Goal: Task Accomplishment & Management: Complete application form

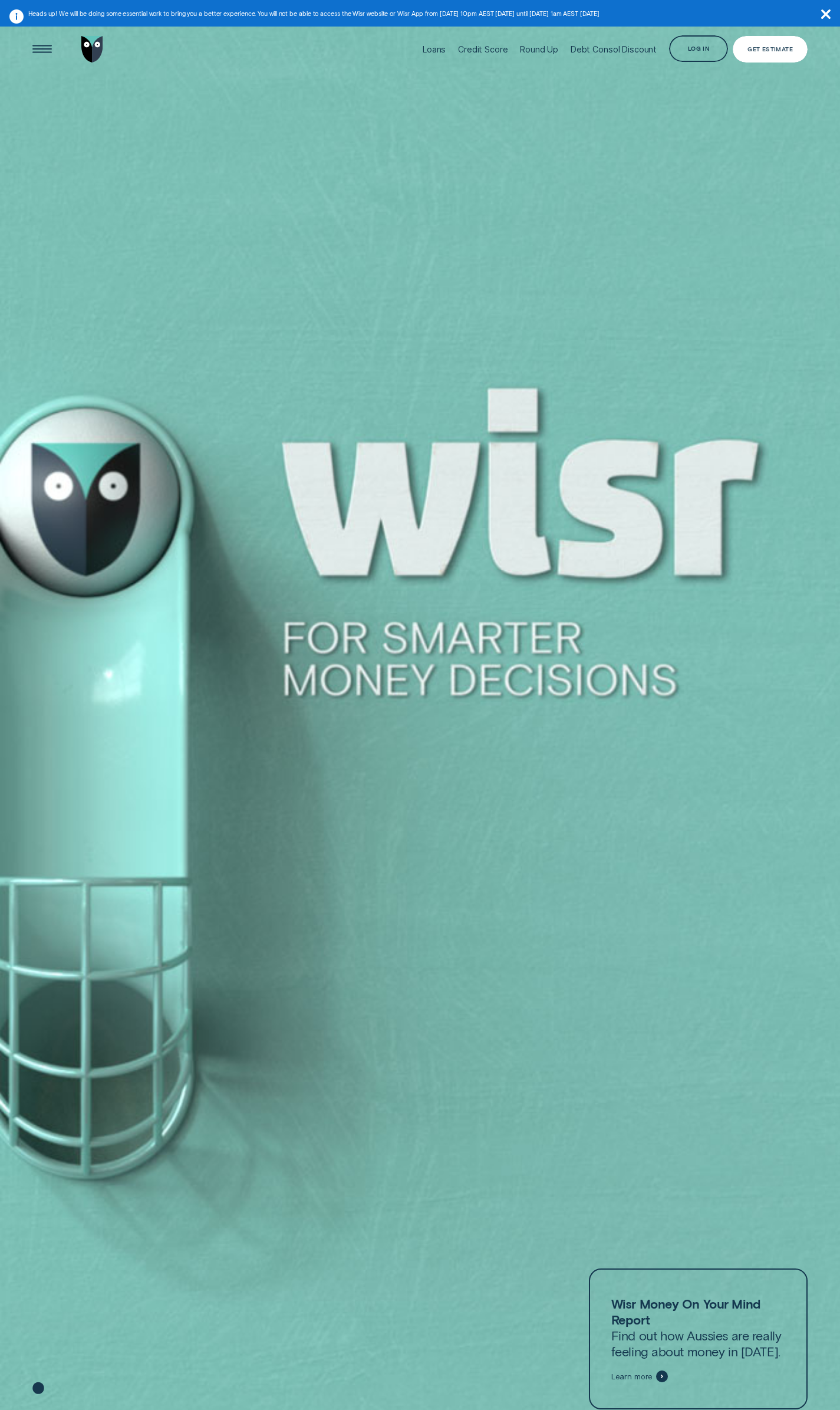
click at [771, 47] on div "Get Estimate" at bounding box center [770, 49] width 45 height 5
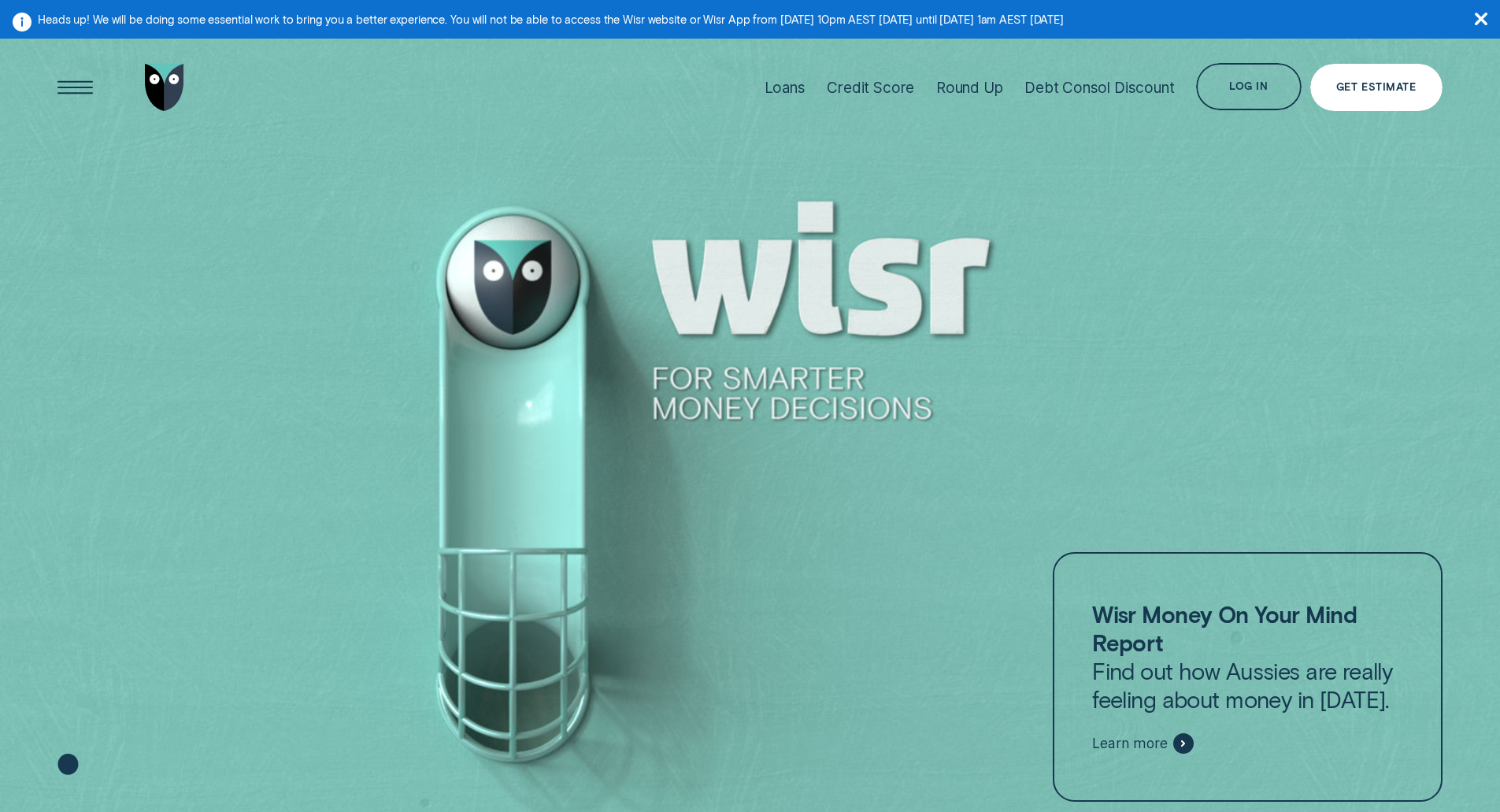
click at [1367, 95] on div "Get Estimate" at bounding box center [1376, 87] width 133 height 47
